Goal: Task Accomplishment & Management: Manage account settings

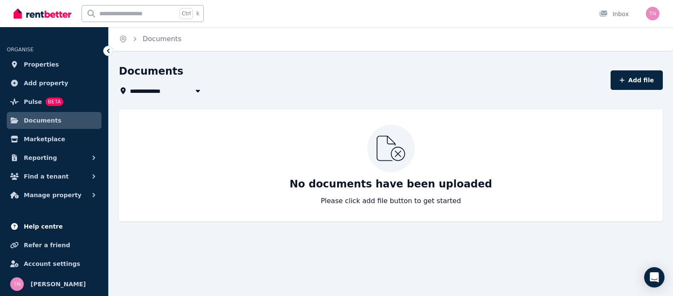
scroll to position [144, 0]
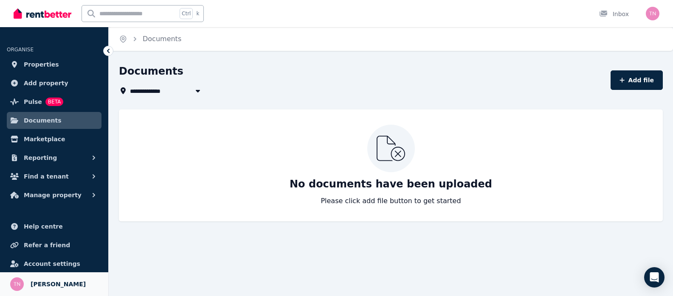
click at [78, 281] on span "[PERSON_NAME]" at bounding box center [58, 284] width 55 height 10
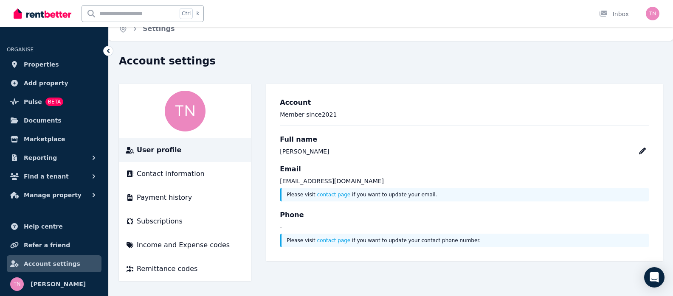
scroll to position [209, 0]
click at [183, 217] on span "Subscriptions" at bounding box center [160, 222] width 46 height 10
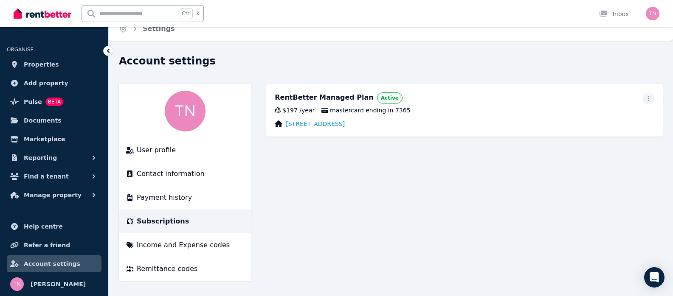
scroll to position [170, 0]
click at [192, 193] on span "Payment history" at bounding box center [164, 198] width 55 height 10
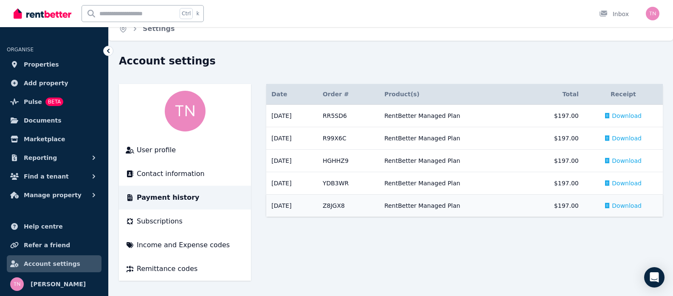
scroll to position [85, 0]
click at [618, 112] on span "Download" at bounding box center [627, 116] width 30 height 8
click at [648, 273] on div "Open Intercom Messenger" at bounding box center [654, 278] width 23 height 23
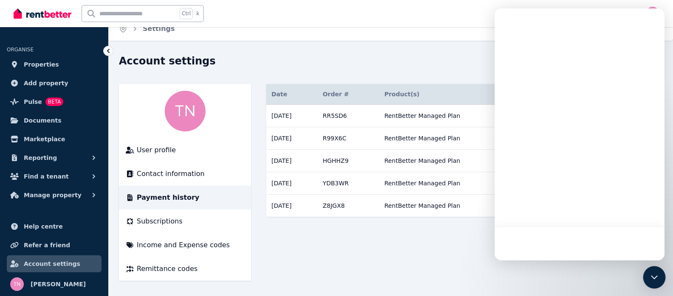
click at [648, 273] on div "Open Intercom Messenger" at bounding box center [654, 278] width 23 height 23
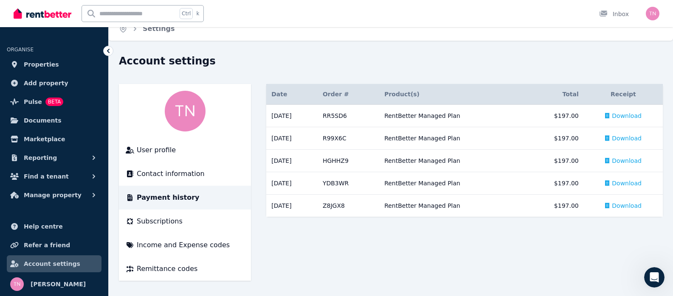
scroll to position [0, 0]
click at [650, 274] on icon "Open Intercom Messenger" at bounding box center [653, 277] width 14 height 14
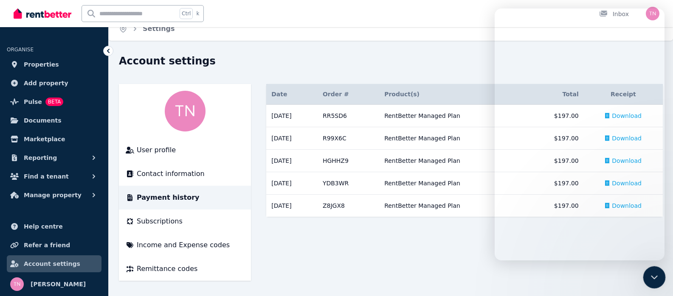
click at [651, 274] on icon "Close Intercom Messenger" at bounding box center [653, 276] width 10 height 10
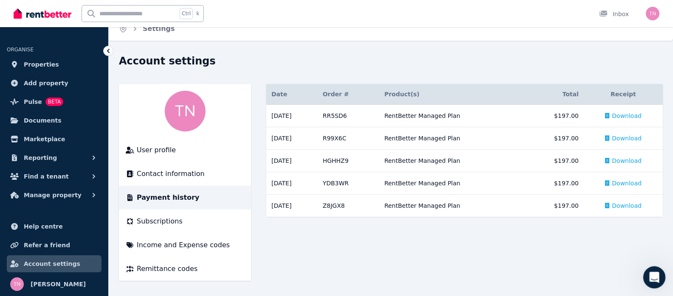
click at [654, 276] on icon "Open Intercom Messenger" at bounding box center [653, 276] width 6 height 7
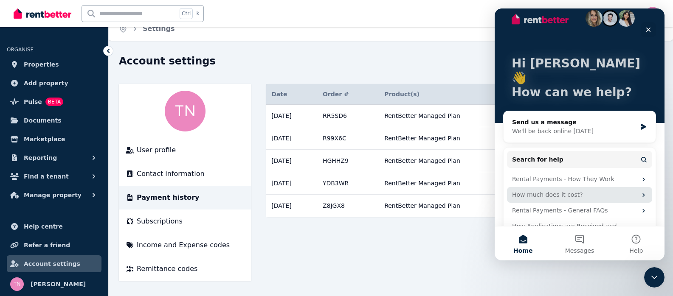
scroll to position [14, 0]
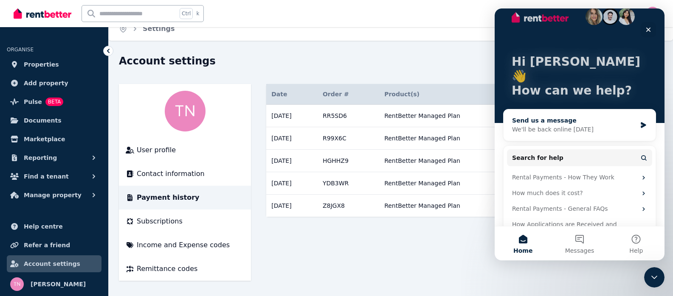
click at [559, 125] on div "We'll be back online [DATE]" at bounding box center [574, 129] width 124 height 9
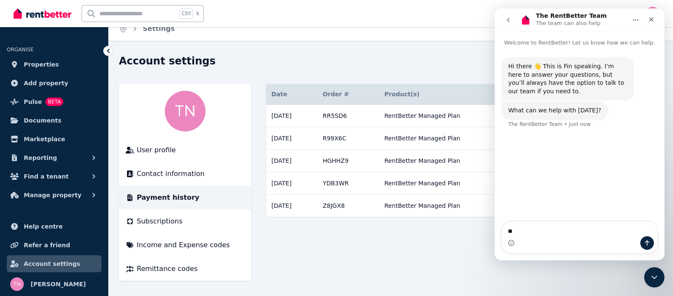
type textarea "*"
click at [649, 21] on icon "Close" at bounding box center [651, 19] width 5 height 5
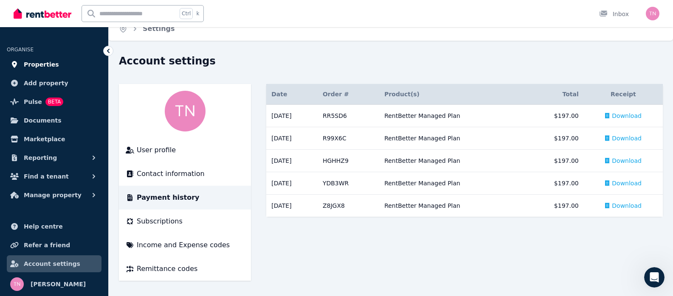
click at [59, 70] on span "Properties" at bounding box center [41, 64] width 35 height 10
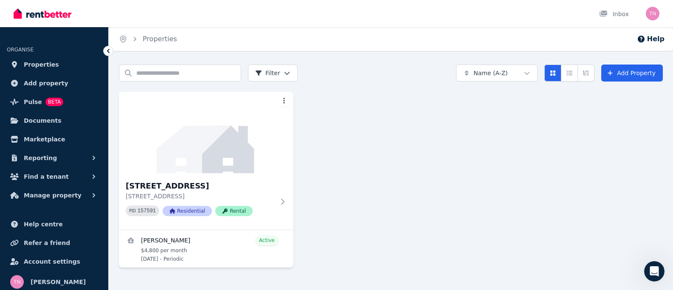
scroll to position [210, 0]
click at [41, 144] on span "Marketplace" at bounding box center [44, 139] width 41 height 10
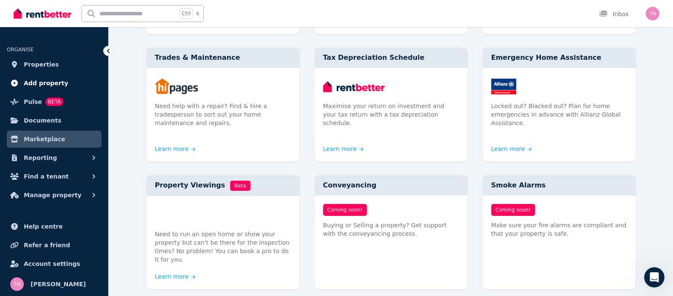
click at [68, 88] on span "Add property" at bounding box center [46, 83] width 45 height 10
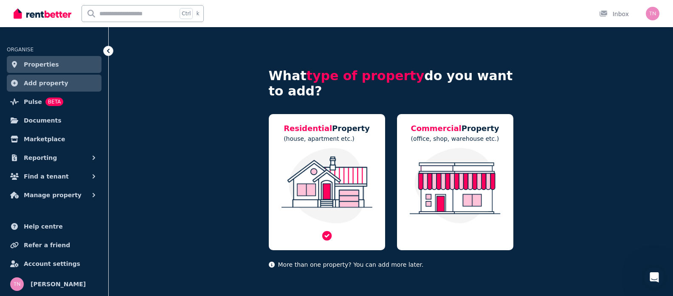
scroll to position [129, 0]
click at [646, 20] on img "button" at bounding box center [653, 14] width 14 height 14
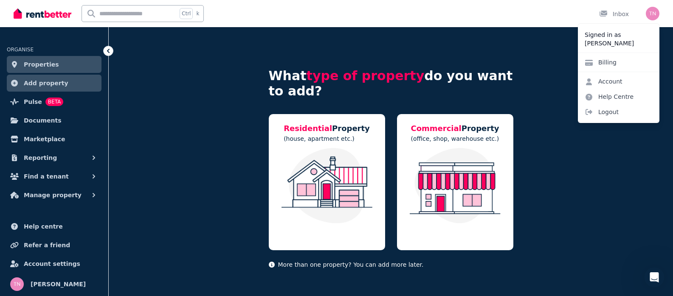
click at [296, 11] on div "Ctrl k Inbox" at bounding box center [322, 13] width 617 height 27
